Goal: Information Seeking & Learning: Check status

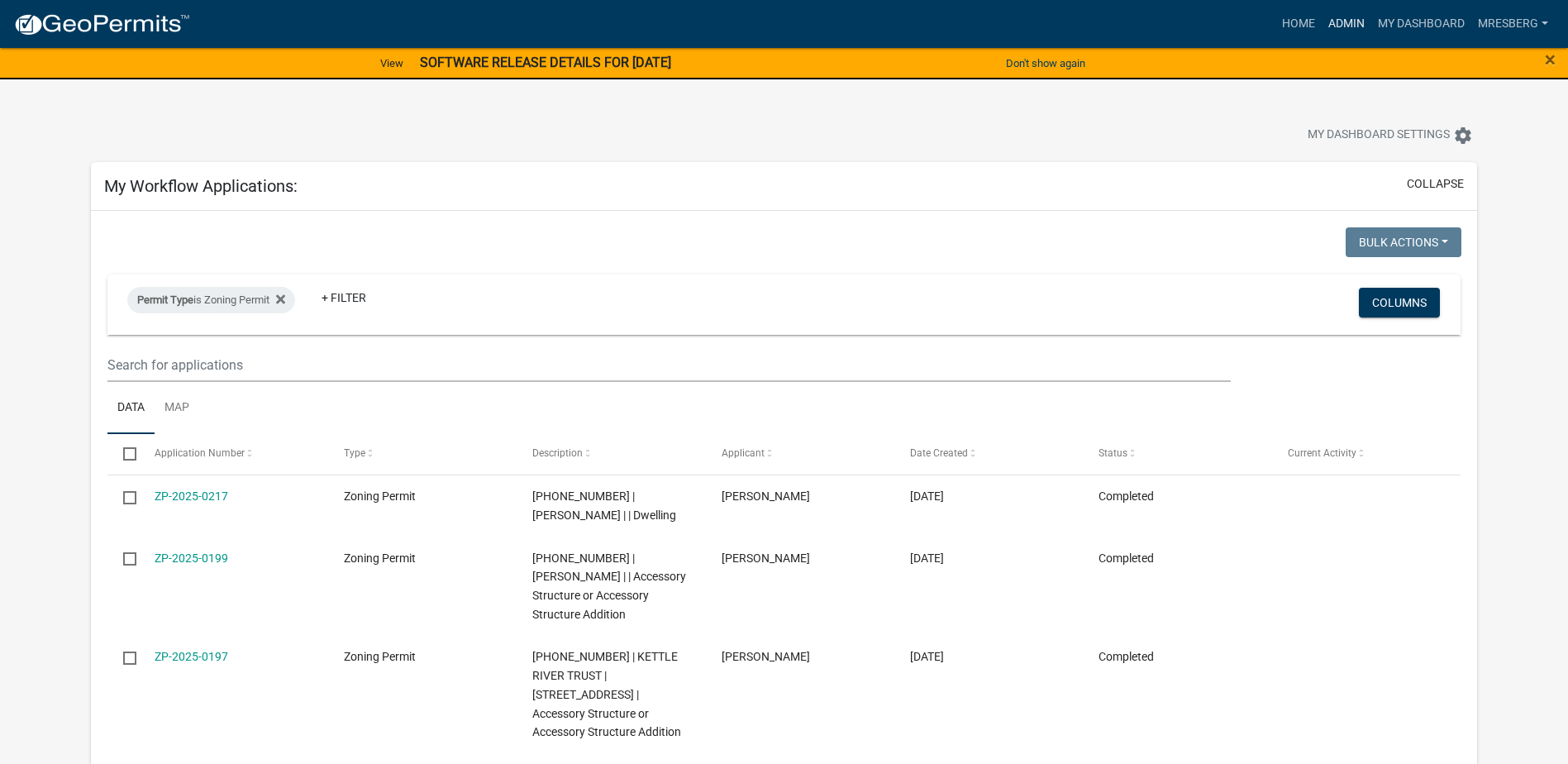
click at [1336, 25] on link "Admin" at bounding box center [1346, 24] width 50 height 31
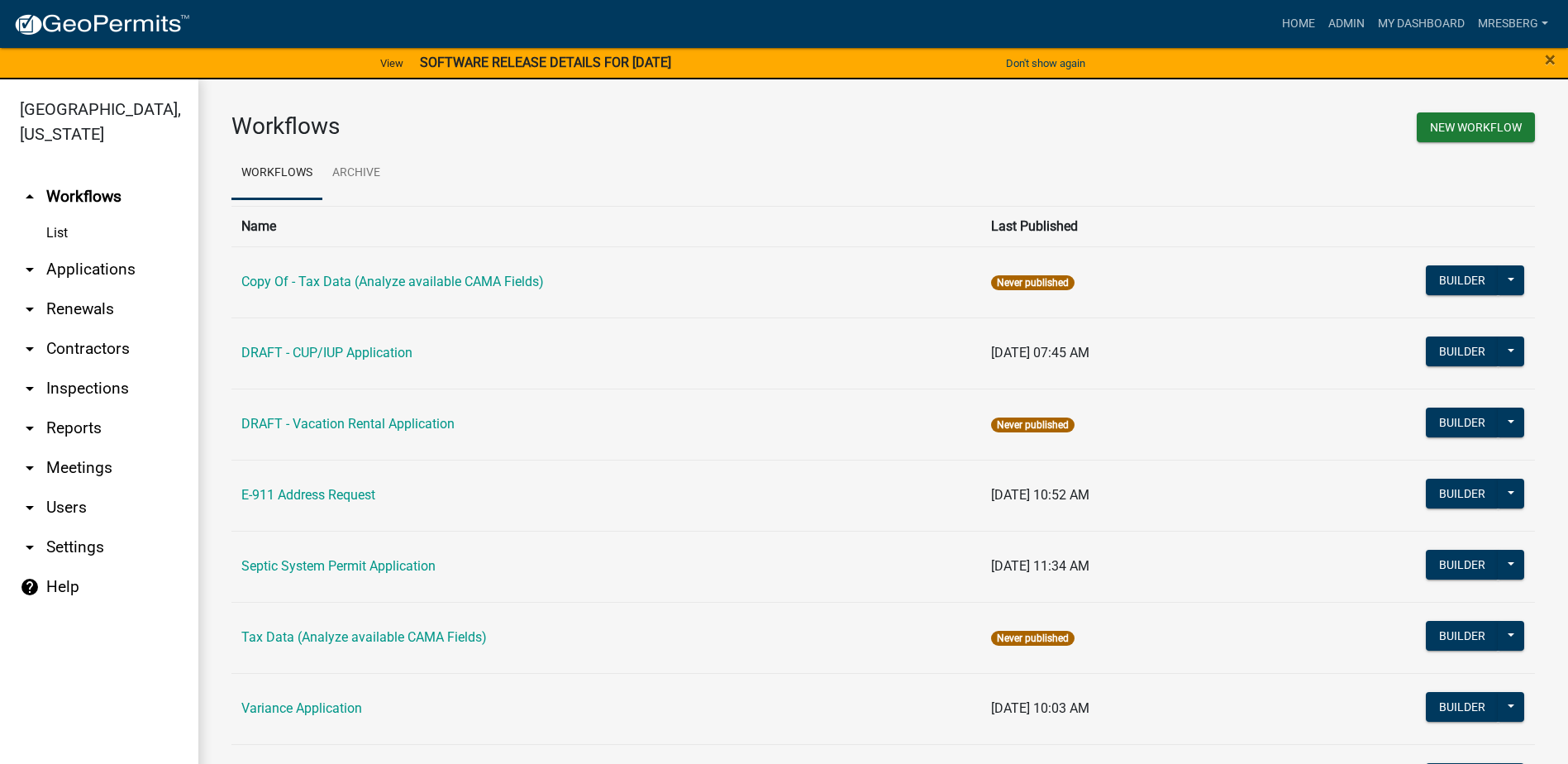
click at [75, 429] on link "arrow_drop_down Reports" at bounding box center [99, 428] width 198 height 40
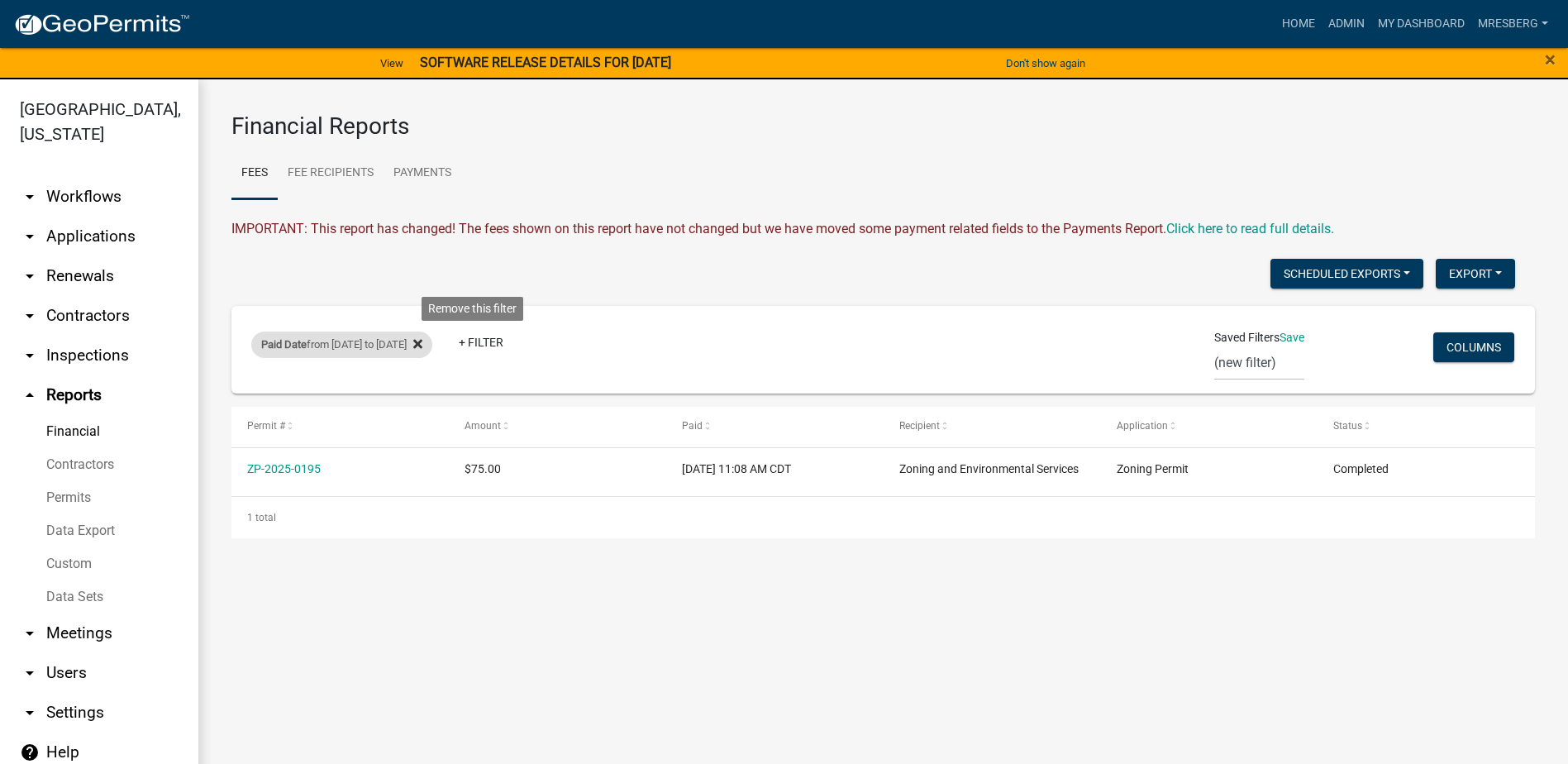
click at [423, 348] on fa-icon at bounding box center [414, 344] width 16 height 26
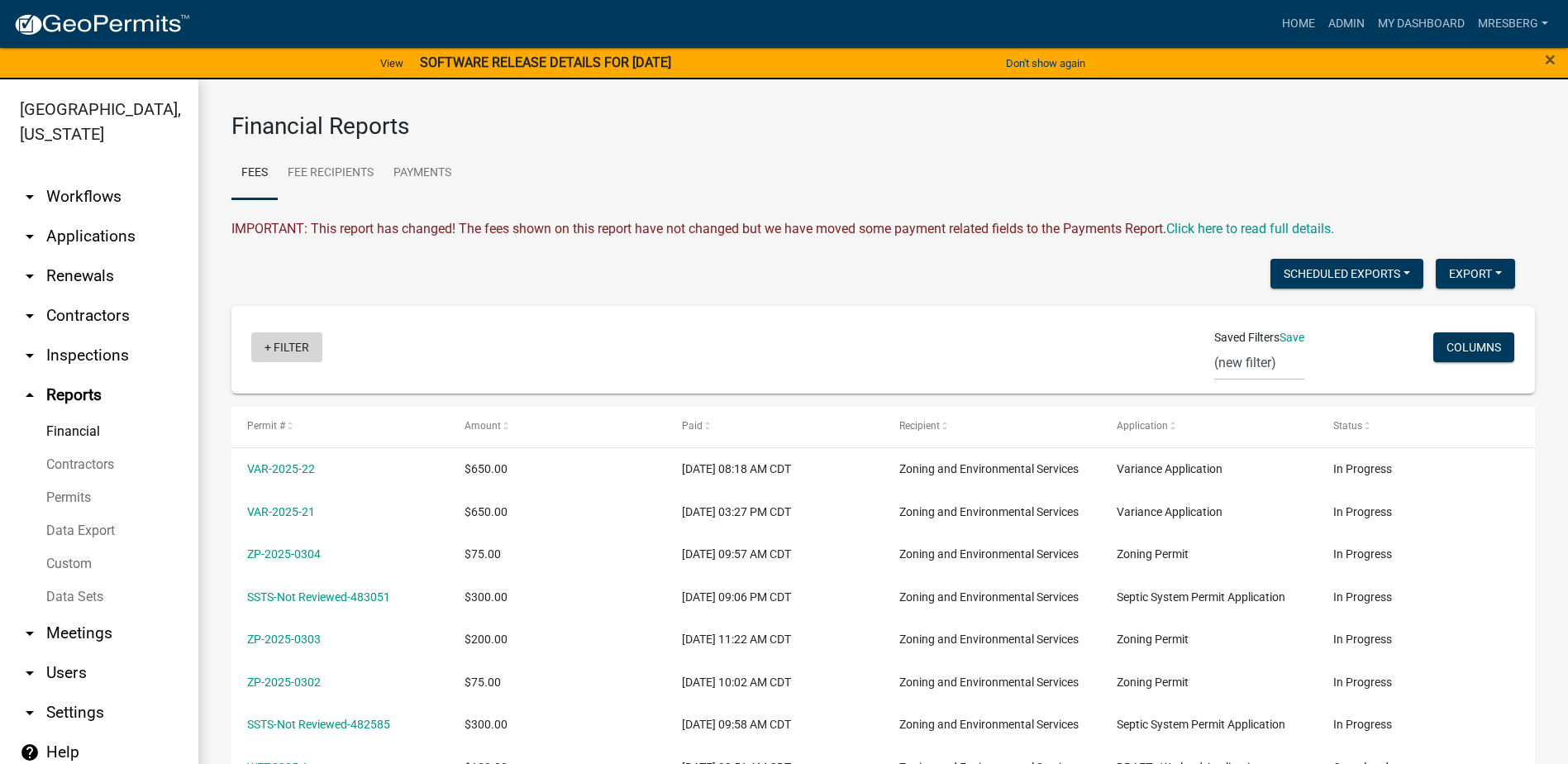
click at [294, 348] on link "+ Filter" at bounding box center [287, 346] width 71 height 30
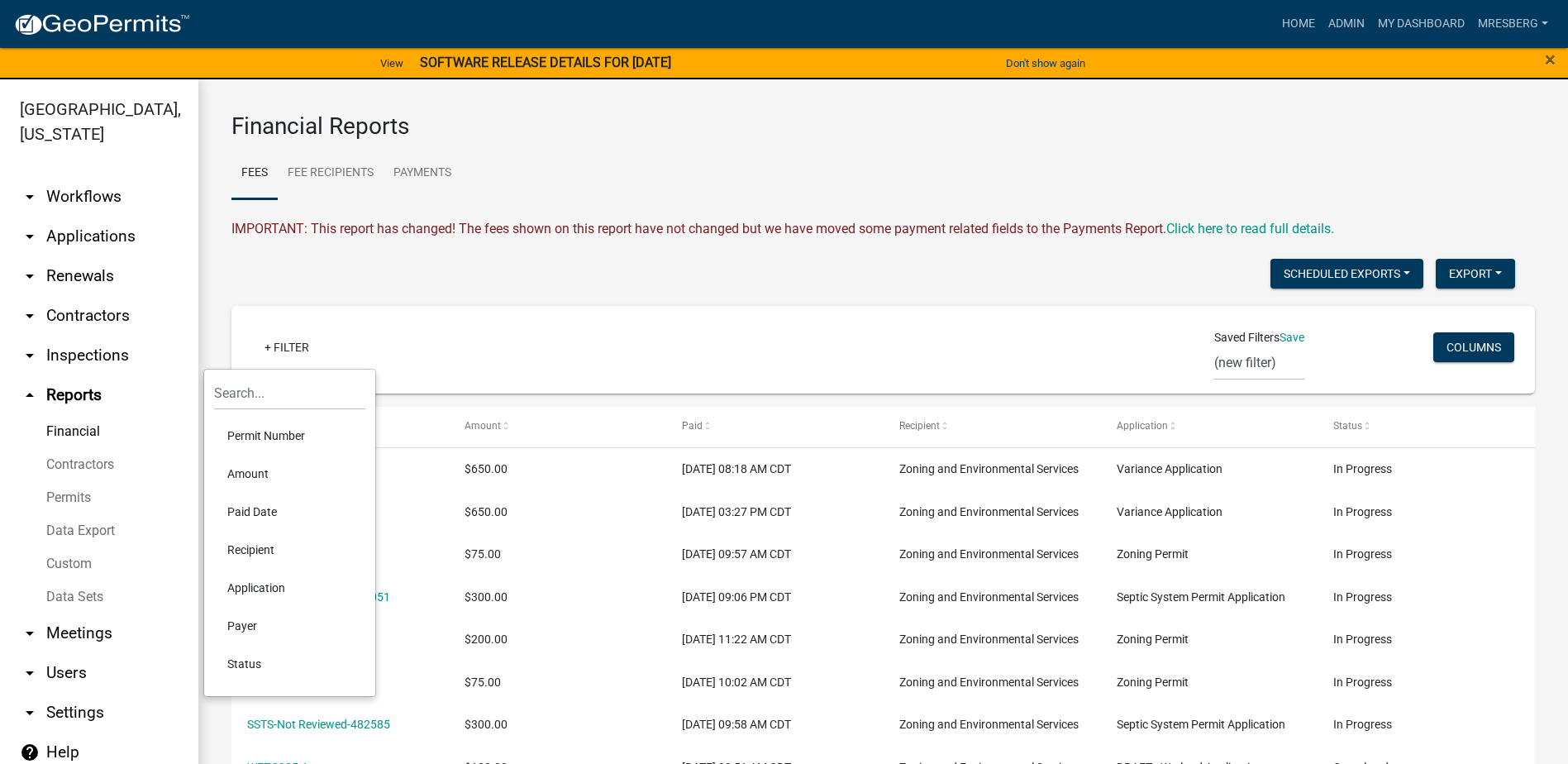
click at [262, 512] on li "Paid Date" at bounding box center [290, 512] width 152 height 38
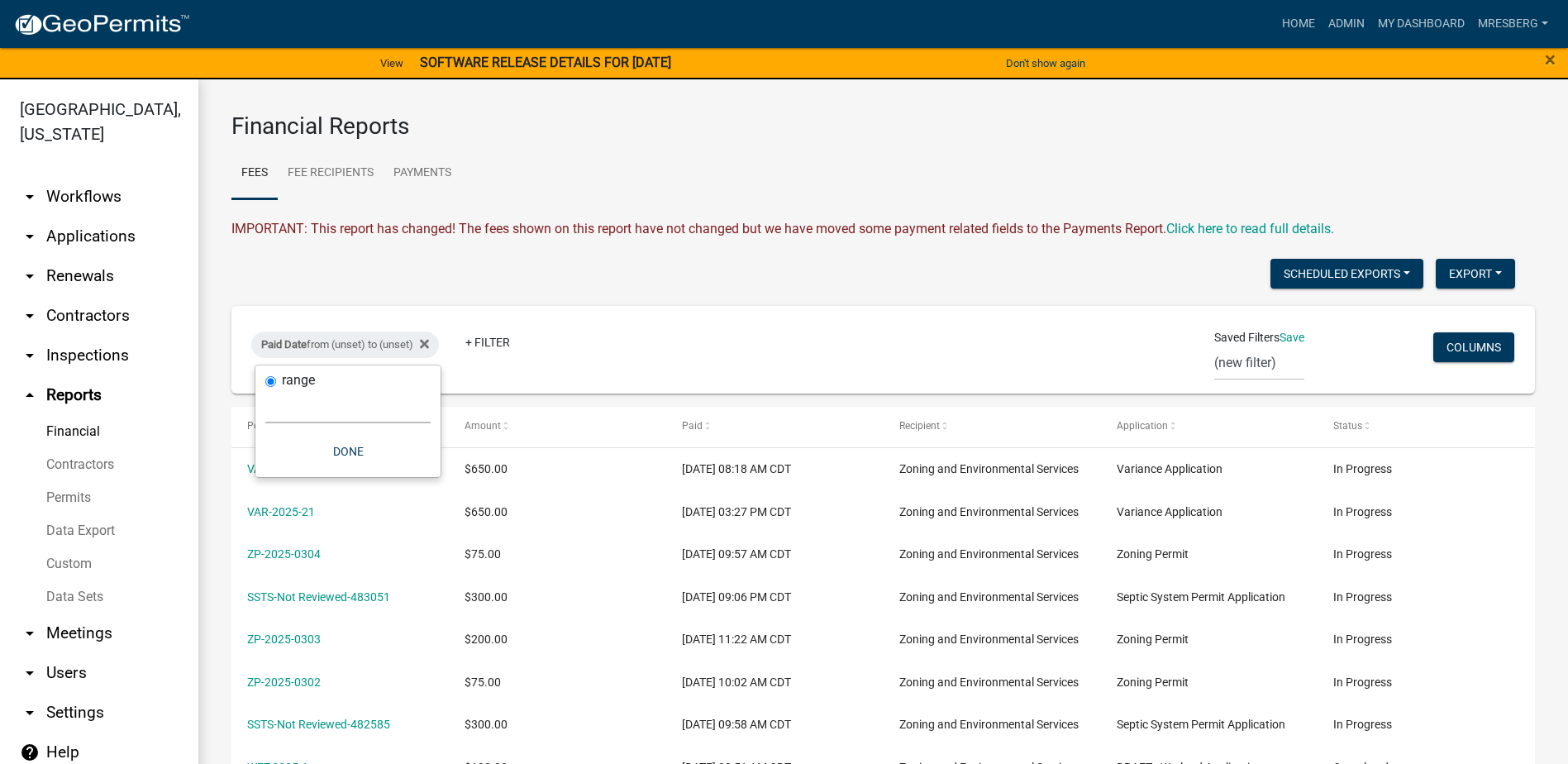
click at [281, 410] on select "[DATE] [DATE] Current Week Previous Week Current Month Last Month Current Calen…" at bounding box center [347, 407] width 165 height 34
select select "previous_1_day"
click at [265, 390] on select "[DATE] [DATE] Current Week Previous Week Current Month Last Month Current Calen…" at bounding box center [347, 407] width 165 height 34
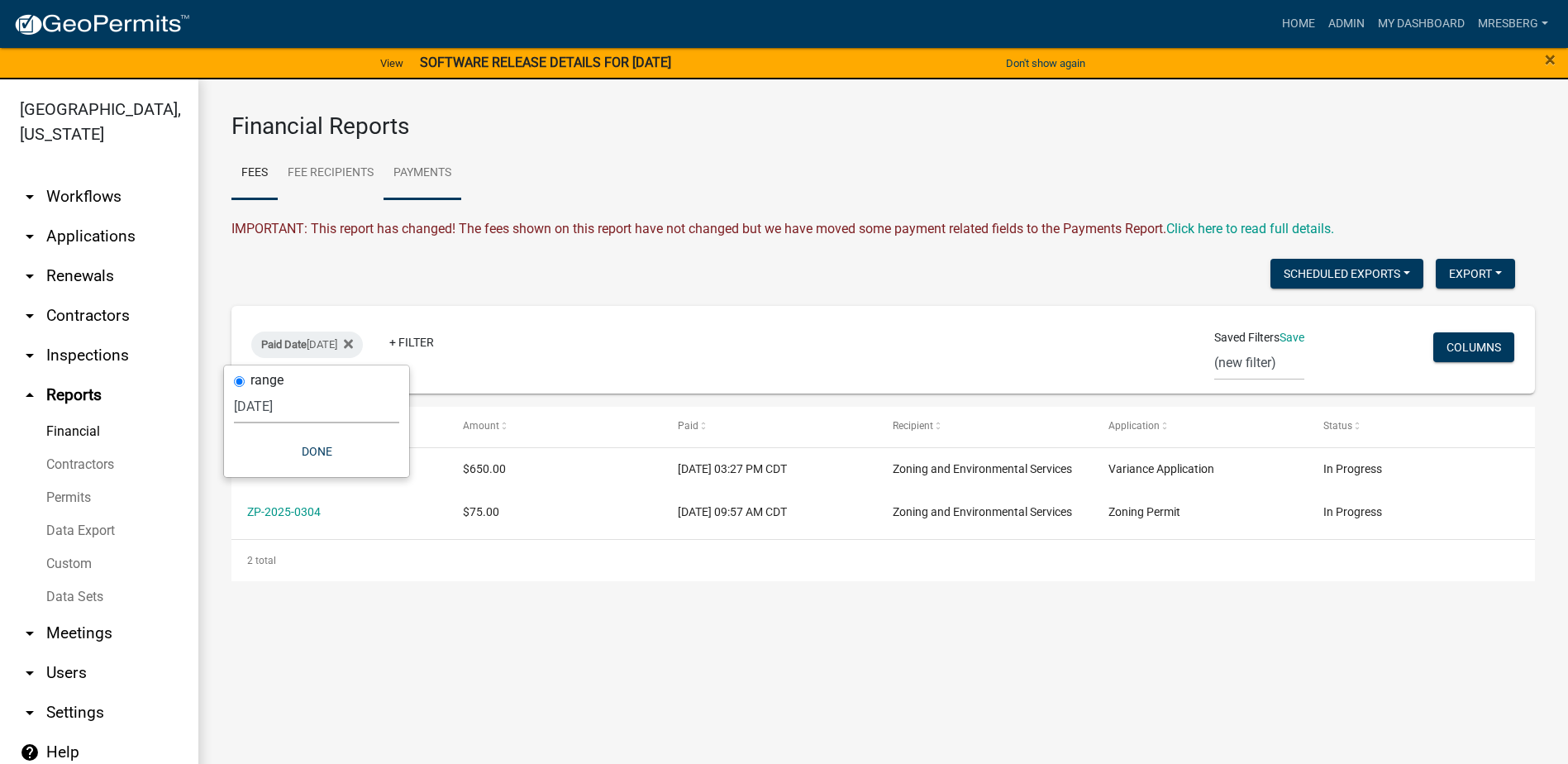
click at [439, 173] on link "Payments" at bounding box center [423, 174] width 78 height 53
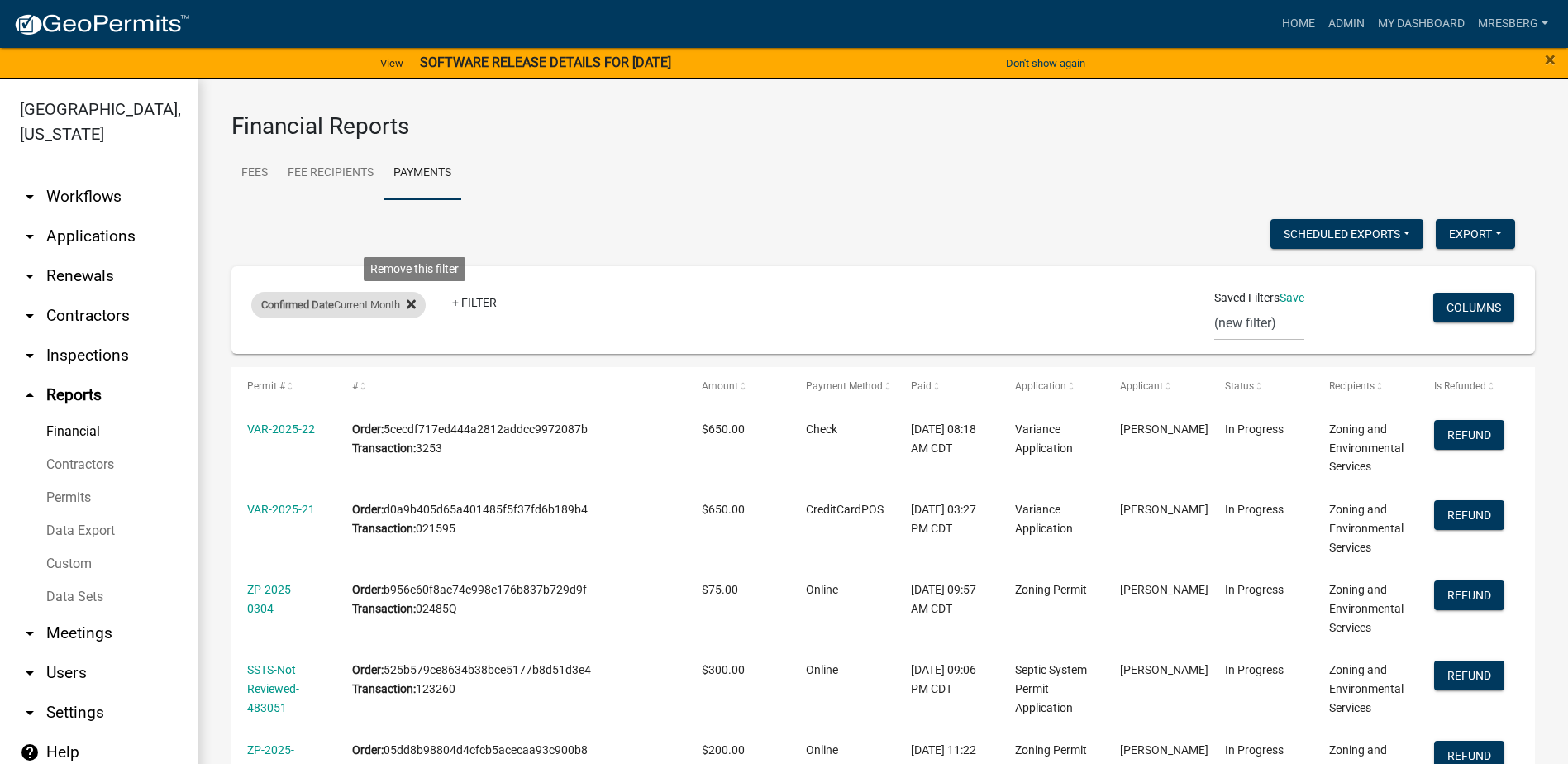
click at [413, 309] on icon at bounding box center [411, 304] width 9 height 14
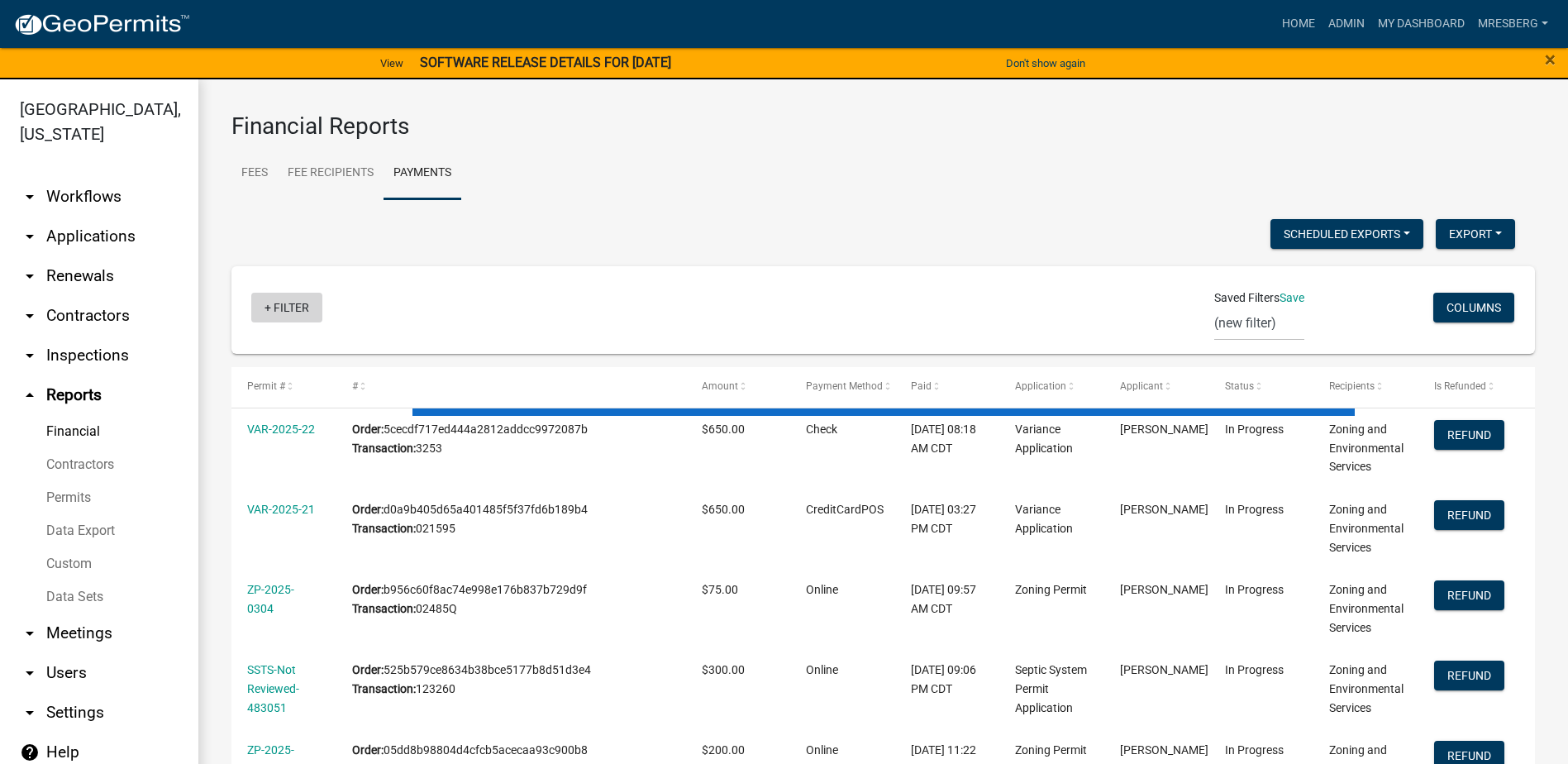
click at [297, 312] on link "+ Filter" at bounding box center [287, 307] width 71 height 30
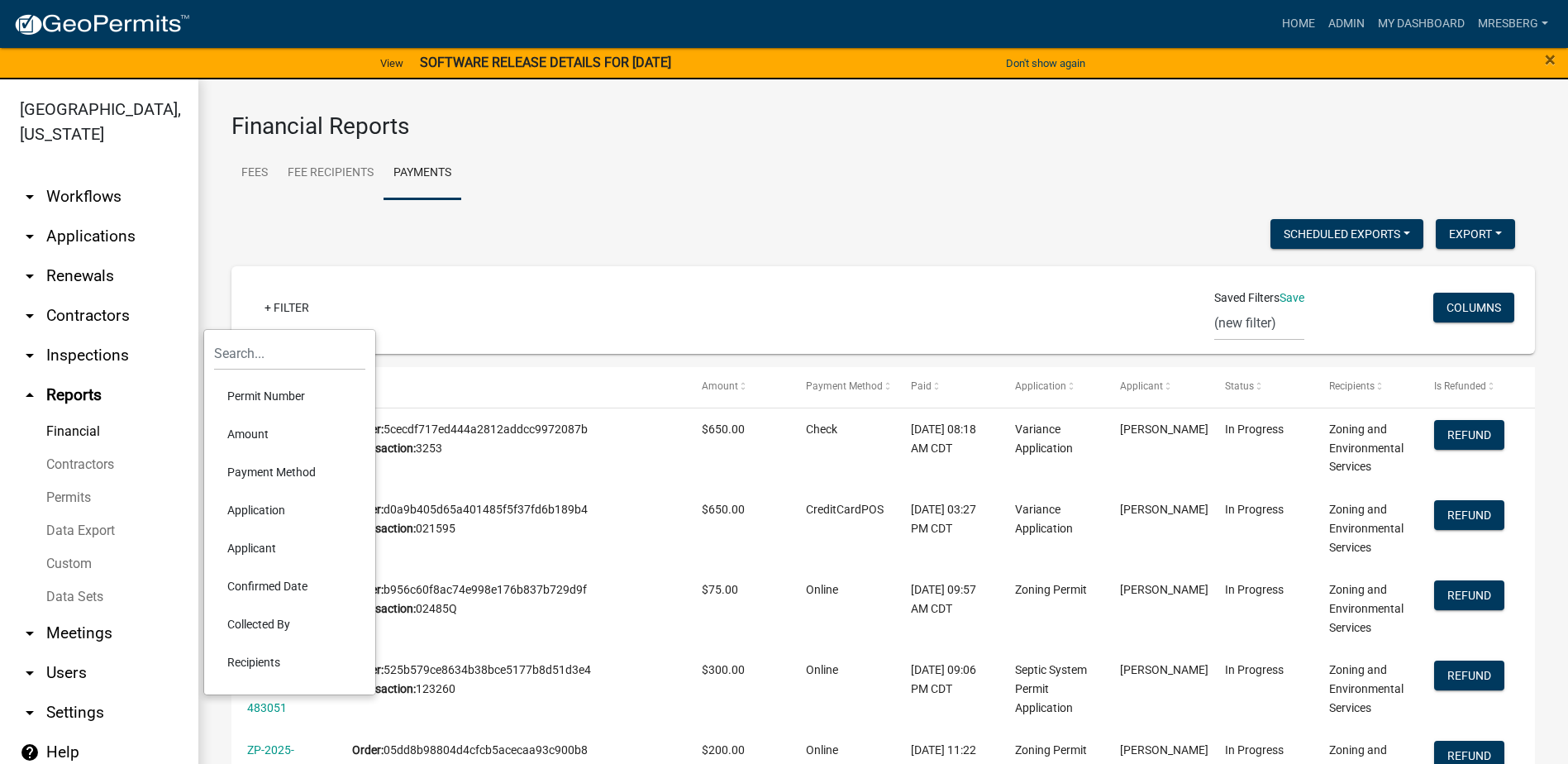
click at [256, 583] on li "Confirmed Date" at bounding box center [290, 585] width 152 height 38
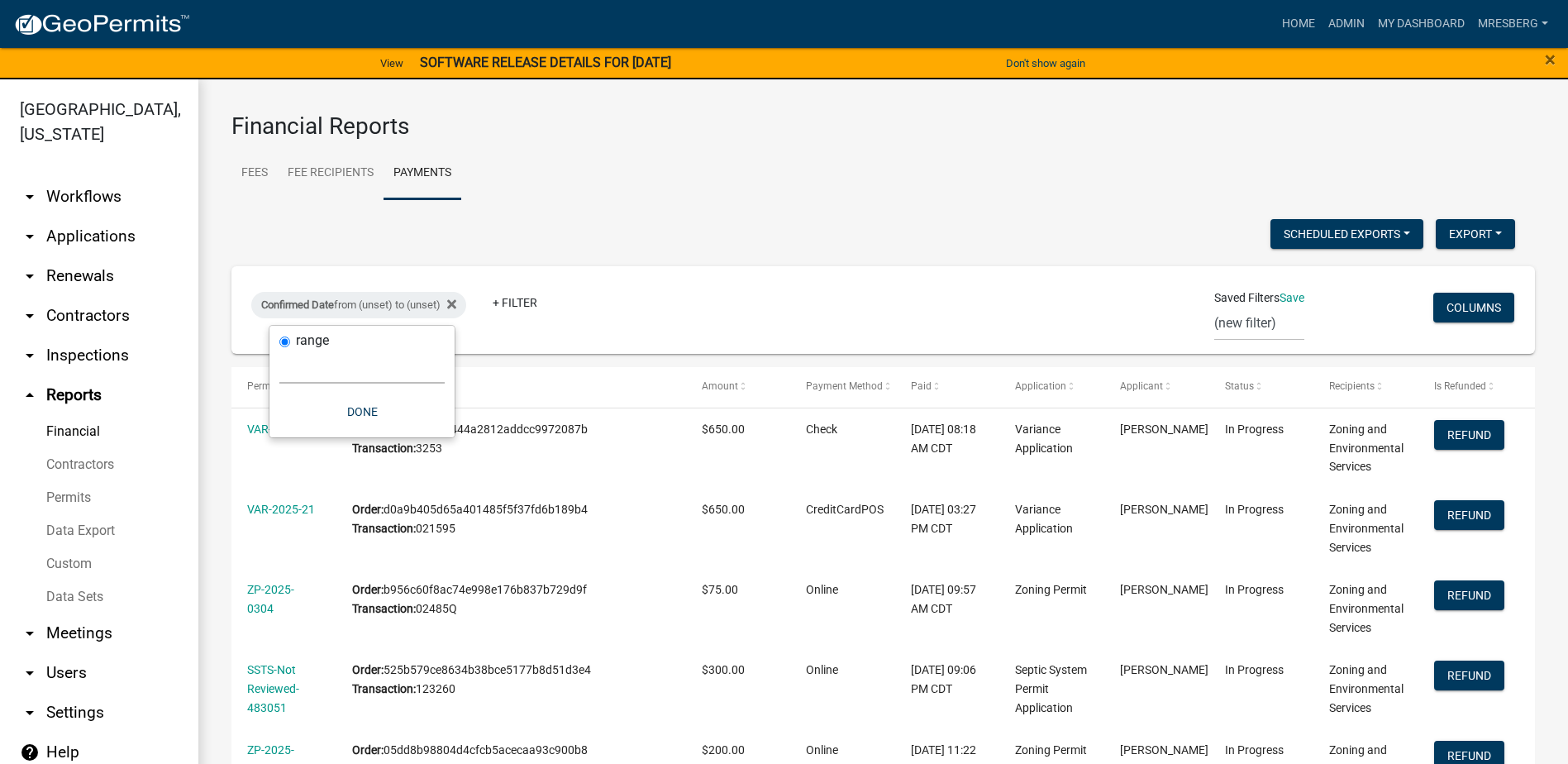
click at [313, 367] on select "[DATE] [DATE] Current Week Previous Week Current Month Last Month Current Calen…" at bounding box center [362, 367] width 165 height 34
select select "previous_1_day"
click at [280, 350] on select "[DATE] [DATE] Current Week Previous Week Current Month Last Month Current Calen…" at bounding box center [362, 367] width 165 height 34
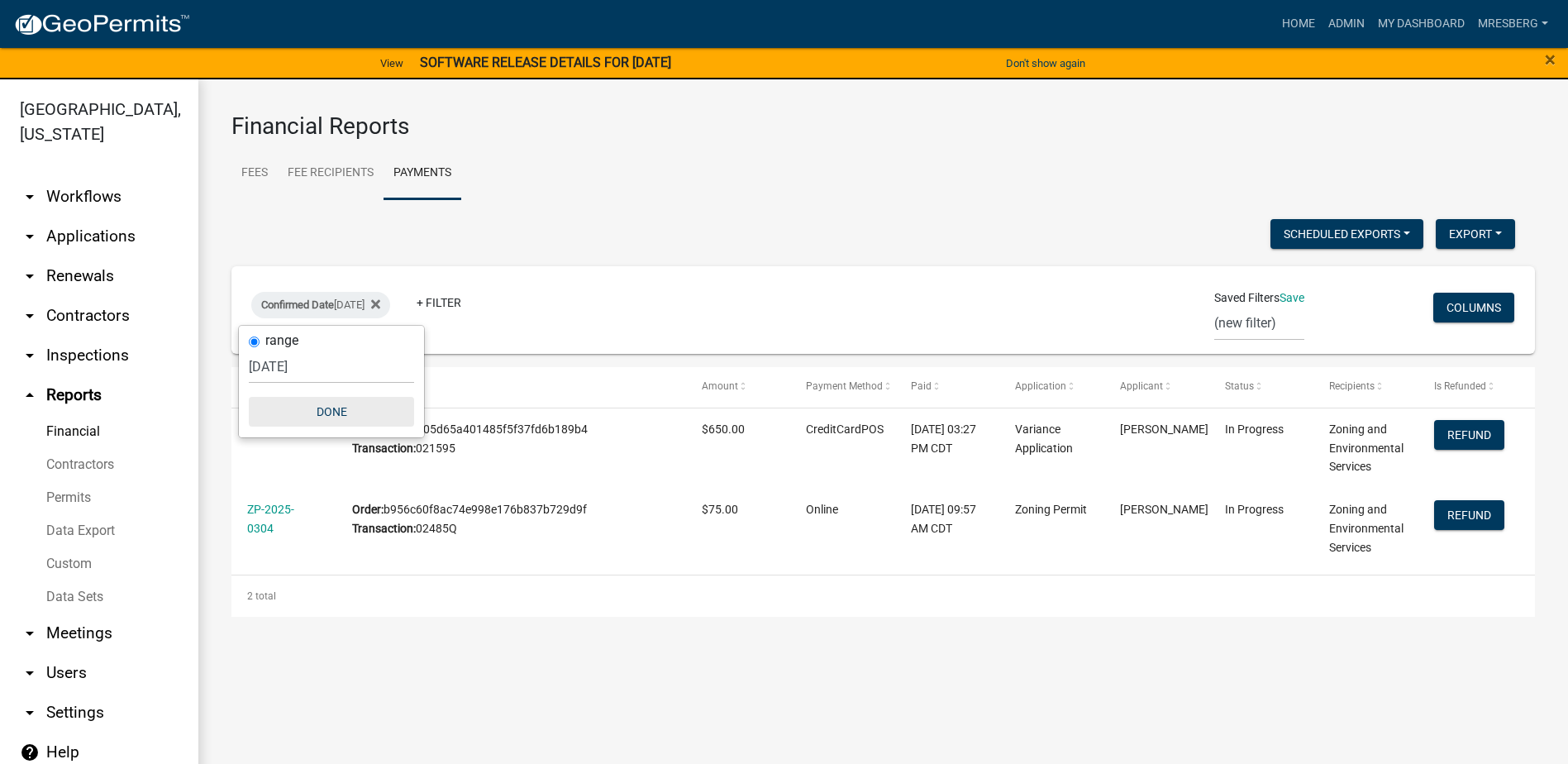
click at [339, 407] on button "Done" at bounding box center [331, 411] width 165 height 30
